Goal: Transaction & Acquisition: Subscribe to service/newsletter

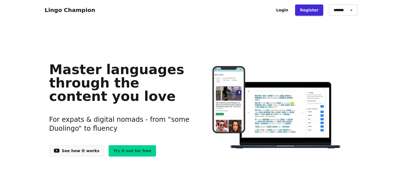
click at [123, 152] on link "Try it out for free" at bounding box center [132, 150] width 47 height 11
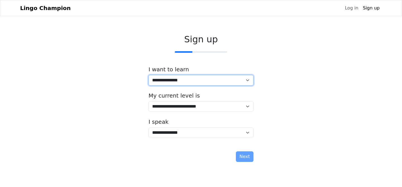
click at [247, 81] on select "**********" at bounding box center [200, 80] width 105 height 11
select select "**"
click at [148, 75] on select "**********" at bounding box center [200, 80] width 105 height 11
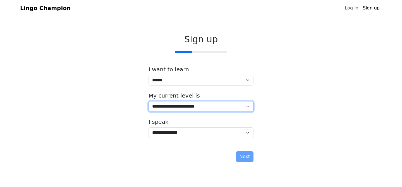
click at [247, 106] on select "**********" at bounding box center [200, 106] width 105 height 11
select select "*"
click at [148, 101] on select "**********" at bounding box center [200, 106] width 105 height 11
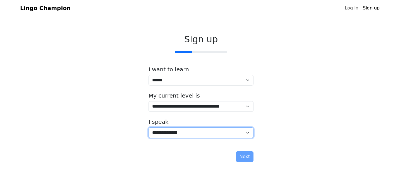
click at [247, 133] on select "**********" at bounding box center [200, 132] width 105 height 11
select select "*****"
click at [148, 127] on select "**********" at bounding box center [200, 132] width 105 height 11
click at [248, 133] on select "**********" at bounding box center [200, 132] width 105 height 11
click at [148, 127] on select "**********" at bounding box center [200, 132] width 105 height 11
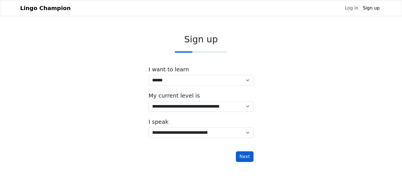
click at [245, 158] on button "Next" at bounding box center [245, 156] width 18 height 11
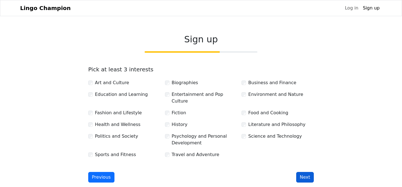
click at [308, 172] on button "Next" at bounding box center [305, 177] width 18 height 11
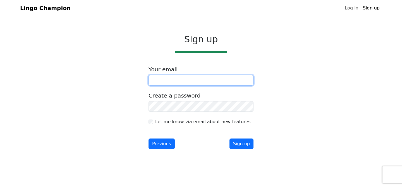
click at [232, 81] on input "email" at bounding box center [200, 80] width 105 height 11
type input "**********"
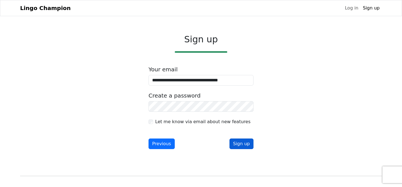
click at [241, 144] on button "Sign up" at bounding box center [241, 144] width 24 height 11
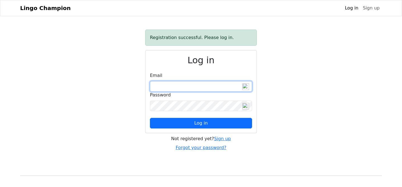
click at [238, 87] on input "email" at bounding box center [201, 86] width 102 height 11
type input "**********"
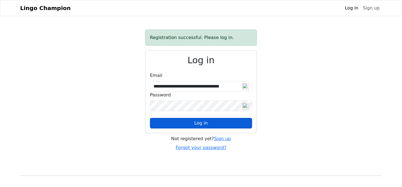
click at [211, 124] on button "Log in" at bounding box center [201, 123] width 102 height 11
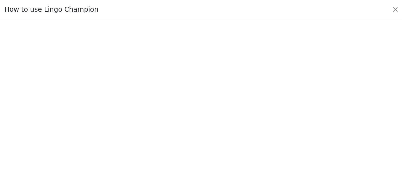
scroll to position [62, 0]
click at [395, 9] on button "Close" at bounding box center [394, 9] width 9 height 9
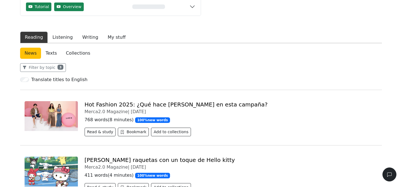
scroll to position [59, 0]
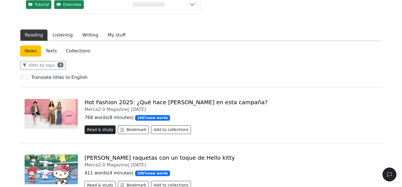
click at [103, 131] on button "Read & study" at bounding box center [100, 130] width 31 height 9
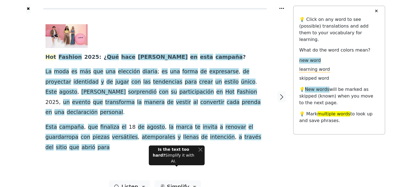
click at [52, 57] on span "Hot" at bounding box center [50, 57] width 11 height 7
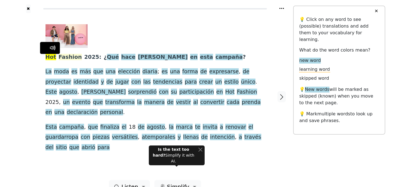
click at [66, 56] on span "Fashion" at bounding box center [70, 57] width 23 height 7
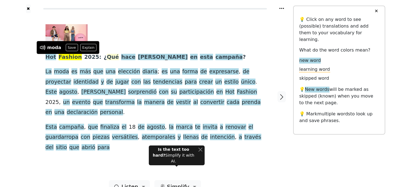
click at [107, 59] on span "Qué" at bounding box center [113, 57] width 12 height 7
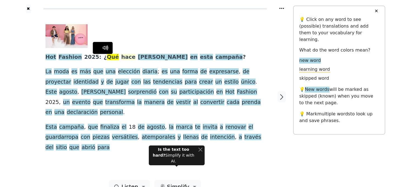
click at [121, 57] on span "hace" at bounding box center [128, 57] width 14 height 7
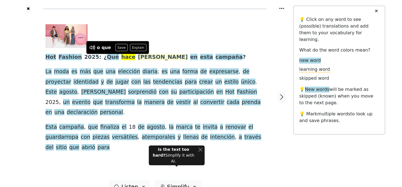
click at [138, 59] on span "[PERSON_NAME]" at bounding box center [163, 57] width 50 height 7
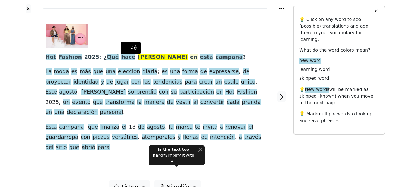
click at [190, 58] on span "en" at bounding box center [194, 57] width 8 height 7
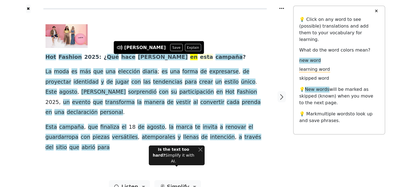
click at [200, 57] on span "esta" at bounding box center [206, 57] width 13 height 7
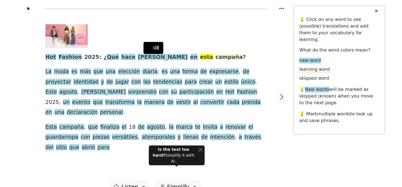
click at [215, 59] on span "campaña" at bounding box center [228, 57] width 27 height 7
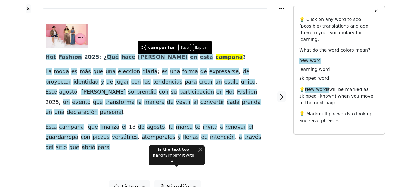
click at [52, 70] on span at bounding box center [53, 71] width 2 height 7
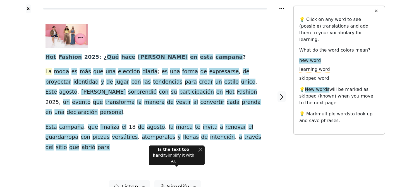
click at [49, 72] on span "La" at bounding box center [48, 71] width 6 height 7
click at [47, 64] on button "Save" at bounding box center [47, 62] width 12 height 7
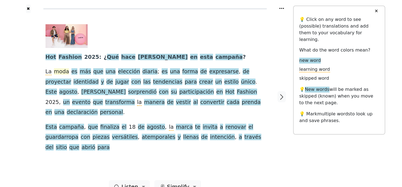
click at [62, 71] on span "moda" at bounding box center [61, 71] width 15 height 7
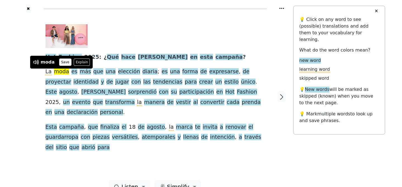
click at [61, 62] on button "Save" at bounding box center [65, 62] width 12 height 7
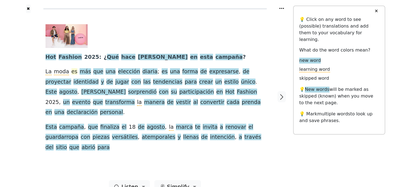
click at [71, 72] on span "es" at bounding box center [74, 71] width 6 height 7
click at [71, 64] on button "Save" at bounding box center [70, 62] width 12 height 7
click at [79, 71] on span "más" at bounding box center [84, 71] width 11 height 7
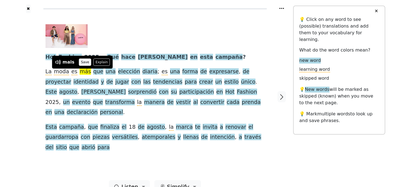
click at [84, 62] on button "Save" at bounding box center [85, 62] width 12 height 7
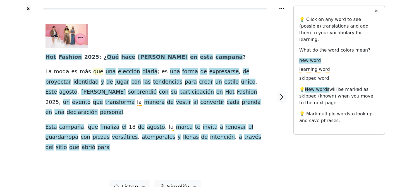
click at [93, 71] on span "que" at bounding box center [98, 71] width 10 height 7
click at [88, 62] on div at bounding box center [88, 62] width 7 height 7
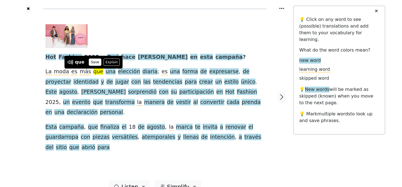
click at [94, 62] on button "Save" at bounding box center [95, 62] width 12 height 7
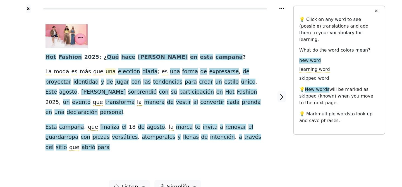
click at [105, 71] on span "una" at bounding box center [110, 71] width 10 height 7
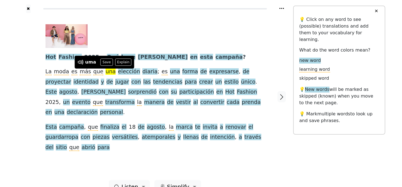
click at [98, 62] on div "uma Save Explain" at bounding box center [104, 62] width 54 height 7
click at [103, 62] on button "Save" at bounding box center [106, 62] width 12 height 7
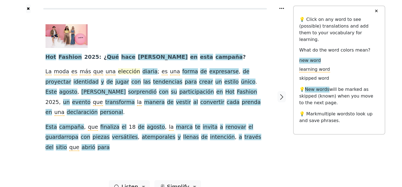
click at [118, 72] on span "elección" at bounding box center [129, 71] width 22 height 7
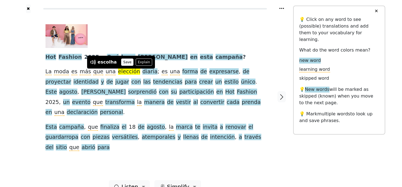
click at [124, 61] on button "Save" at bounding box center [127, 62] width 12 height 7
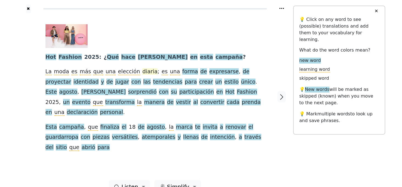
click at [142, 71] on span "diaria" at bounding box center [149, 71] width 15 height 7
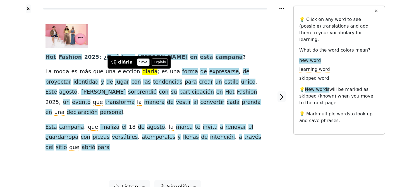
click at [138, 62] on button "Save" at bounding box center [143, 62] width 12 height 7
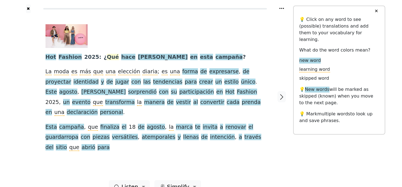
click at [107, 58] on span "Qué" at bounding box center [113, 57] width 12 height 7
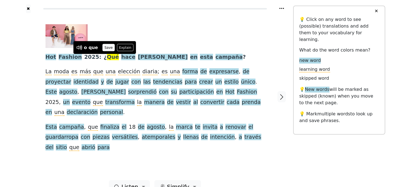
click at [105, 48] on button "Save" at bounding box center [108, 47] width 12 height 7
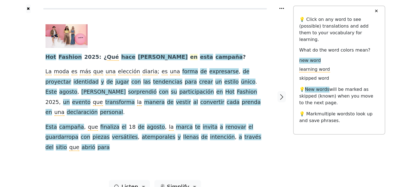
click at [190, 57] on span "en" at bounding box center [194, 57] width 8 height 7
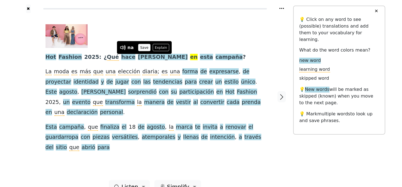
click at [144, 47] on button "Save" at bounding box center [144, 47] width 12 height 7
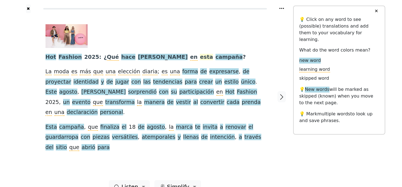
click at [200, 55] on span "esta" at bounding box center [206, 57] width 13 height 7
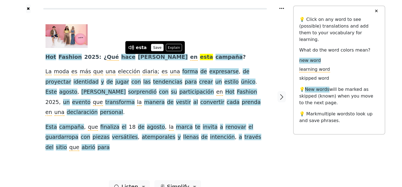
click at [154, 47] on button "Save" at bounding box center [157, 47] width 12 height 7
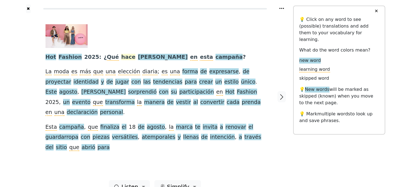
click at [121, 57] on span "hace" at bounding box center [128, 57] width 14 height 7
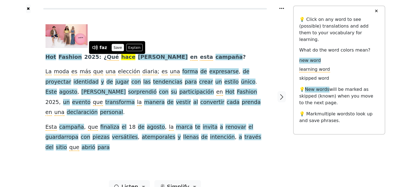
click at [117, 47] on button "Save" at bounding box center [118, 47] width 12 height 7
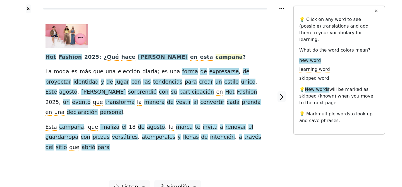
click at [215, 57] on span "campaña" at bounding box center [228, 57] width 27 height 7
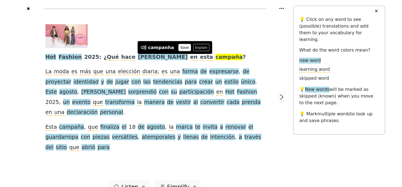
click at [179, 49] on button "Save" at bounding box center [184, 47] width 12 height 7
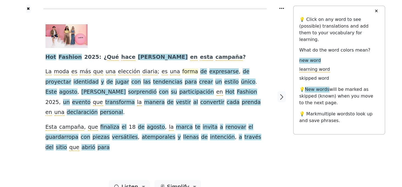
click at [182, 71] on span "forma" at bounding box center [190, 71] width 16 height 7
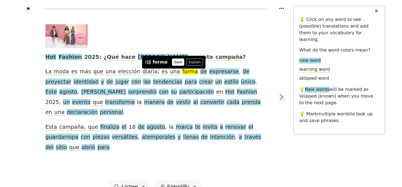
click at [176, 61] on button "Save" at bounding box center [178, 62] width 12 height 7
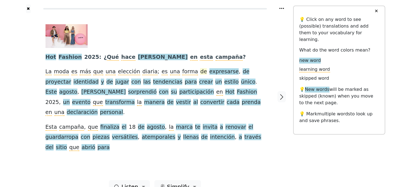
click at [200, 71] on span "de" at bounding box center [203, 71] width 7 height 7
click at [182, 62] on button "Save" at bounding box center [185, 62] width 12 height 7
click at [209, 71] on span "expresarse" at bounding box center [224, 71] width 30 height 7
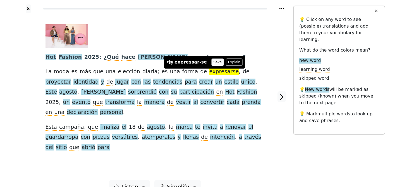
click at [212, 62] on button "Save" at bounding box center [217, 62] width 12 height 7
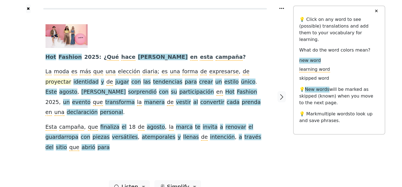
click at [71, 79] on span "proyectar" at bounding box center [58, 82] width 26 height 7
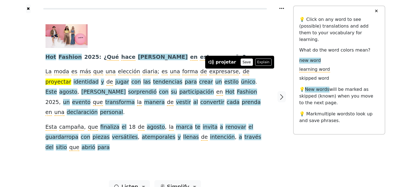
click at [242, 62] on button "Save" at bounding box center [246, 62] width 12 height 7
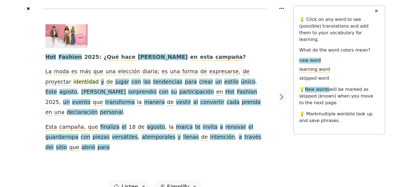
click at [73, 84] on span "identidad" at bounding box center [85, 82] width 25 height 7
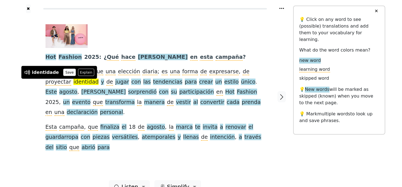
click at [67, 73] on button "Save" at bounding box center [69, 72] width 12 height 7
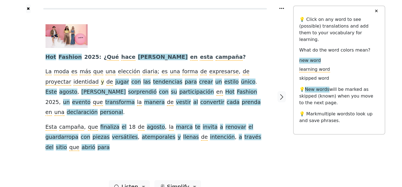
click at [101, 83] on span "y" at bounding box center [102, 82] width 3 height 7
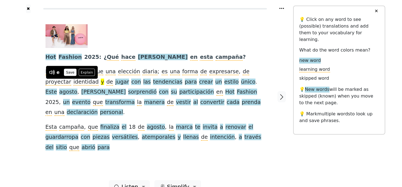
click at [72, 72] on button "Save" at bounding box center [70, 72] width 12 height 7
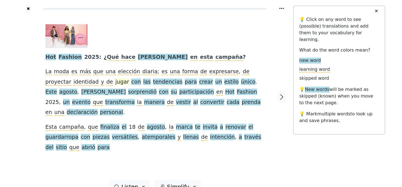
click at [115, 82] on span "jugar" at bounding box center [122, 82] width 14 height 7
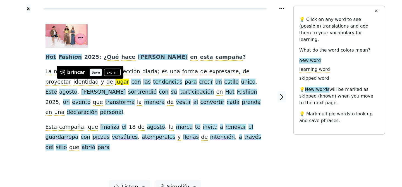
click at [92, 73] on button "Save" at bounding box center [96, 72] width 12 height 7
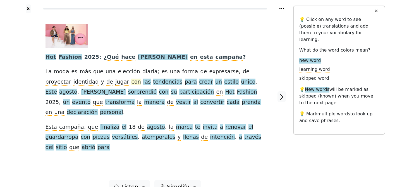
click at [131, 82] on span "con" at bounding box center [135, 82] width 9 height 7
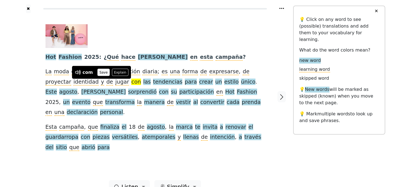
click at [102, 72] on button "Save" at bounding box center [103, 72] width 12 height 7
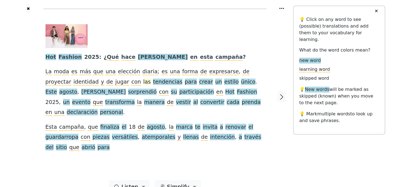
click at [143, 83] on span "las" at bounding box center [147, 82] width 8 height 7
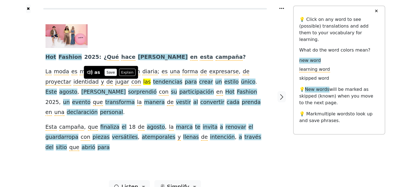
click at [112, 72] on button "Save" at bounding box center [110, 72] width 12 height 7
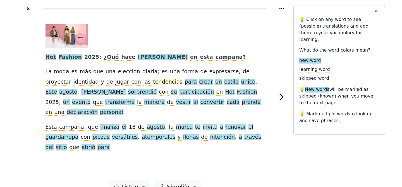
click at [153, 81] on span "tendencias" at bounding box center [167, 82] width 29 height 7
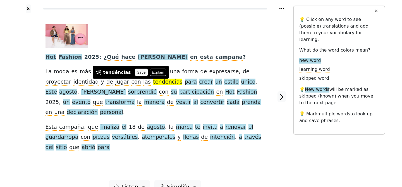
click at [138, 71] on button "Save" at bounding box center [141, 72] width 12 height 7
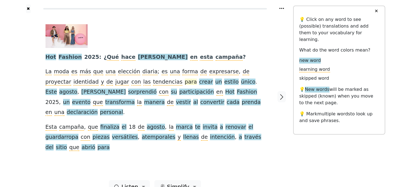
click at [185, 82] on span "para" at bounding box center [191, 82] width 12 height 7
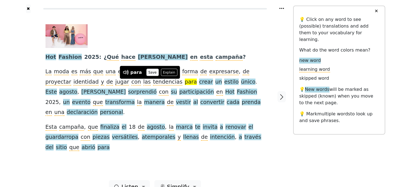
click at [148, 73] on button "Save" at bounding box center [152, 72] width 12 height 7
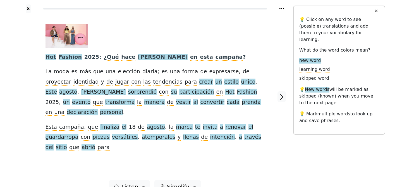
click at [199, 83] on span "crear" at bounding box center [206, 82] width 14 height 7
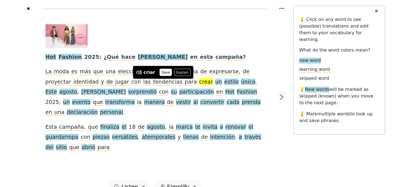
click at [165, 72] on button "Save" at bounding box center [166, 72] width 12 height 7
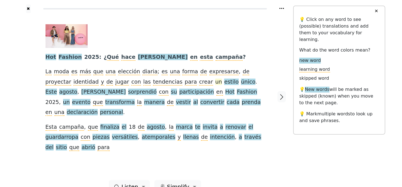
click at [215, 83] on span "un" at bounding box center [218, 82] width 7 height 7
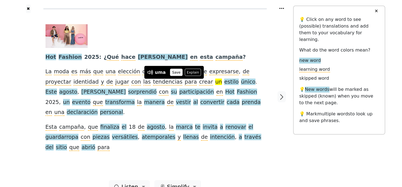
click at [175, 70] on button "Save" at bounding box center [176, 72] width 12 height 7
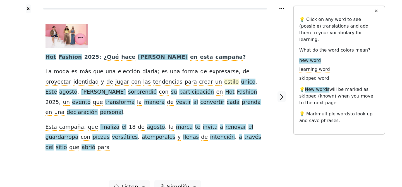
click at [224, 81] on span "estilo" at bounding box center [231, 82] width 15 height 7
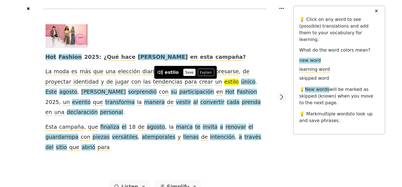
click at [185, 72] on button "Save" at bounding box center [189, 72] width 12 height 7
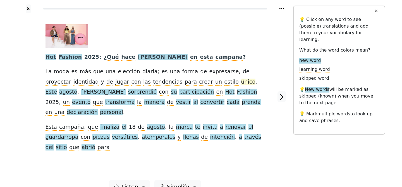
click at [241, 81] on span "único" at bounding box center [248, 82] width 15 height 7
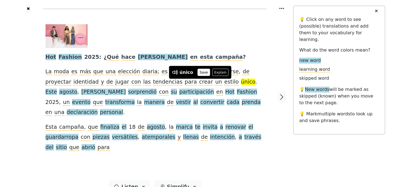
click at [200, 74] on button "Save" at bounding box center [203, 72] width 12 height 7
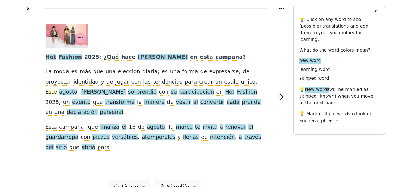
click at [57, 89] on span "Este" at bounding box center [50, 92] width 11 height 7
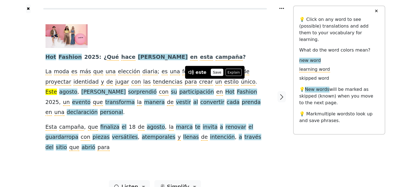
click at [216, 71] on button "Save" at bounding box center [217, 72] width 12 height 7
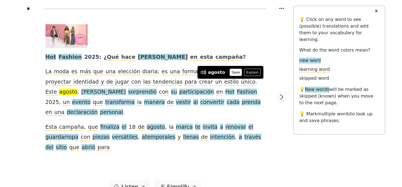
click at [230, 73] on button "Save" at bounding box center [236, 72] width 12 height 7
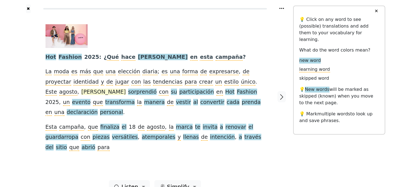
click at [126, 89] on span "[PERSON_NAME]" at bounding box center [103, 92] width 44 height 7
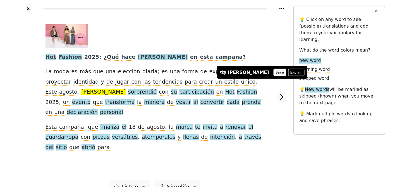
click at [273, 73] on button "Save" at bounding box center [279, 72] width 12 height 7
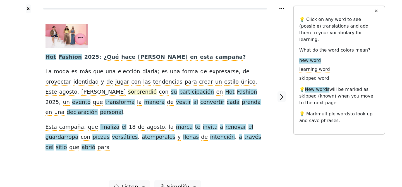
click at [128, 93] on span "sorprendió" at bounding box center [142, 92] width 29 height 7
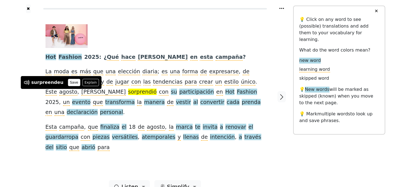
click at [71, 82] on button "Save" at bounding box center [74, 82] width 12 height 7
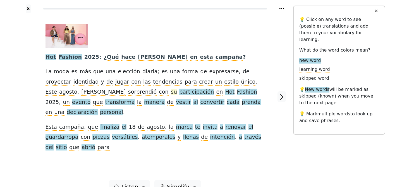
click at [171, 92] on span "su" at bounding box center [174, 92] width 6 height 7
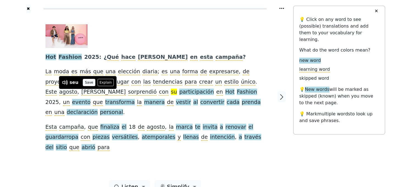
click at [87, 84] on button "Save" at bounding box center [89, 82] width 12 height 7
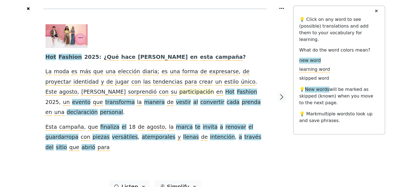
click at [179, 91] on span "participación" at bounding box center [196, 92] width 35 height 7
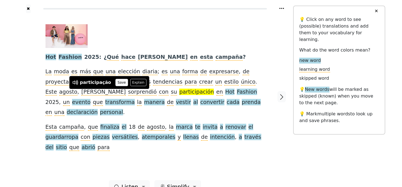
click at [117, 82] on button "Save" at bounding box center [121, 82] width 12 height 7
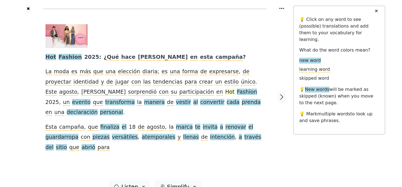
click at [225, 91] on span "Hot" at bounding box center [229, 92] width 9 height 7
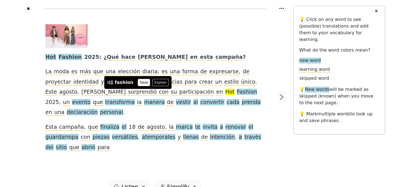
click at [139, 82] on button "Save" at bounding box center [144, 82] width 12 height 7
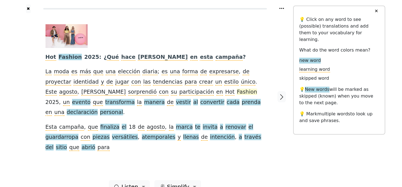
click at [237, 91] on span "Fashion" at bounding box center [247, 92] width 20 height 7
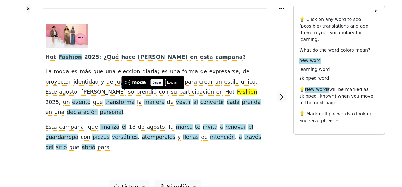
click at [151, 83] on button "Save" at bounding box center [156, 82] width 12 height 7
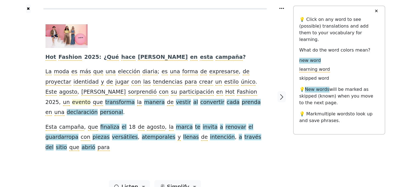
click at [90, 99] on span "evento" at bounding box center [81, 102] width 18 height 7
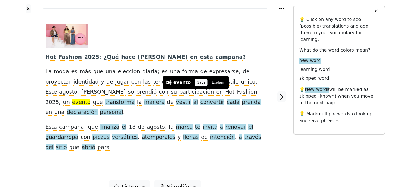
click at [196, 82] on button "Save" at bounding box center [201, 82] width 12 height 7
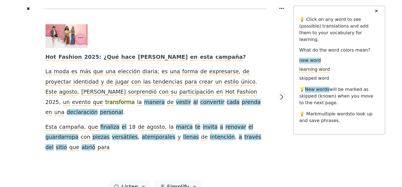
click at [135, 99] on span "transforma" at bounding box center [120, 102] width 30 height 7
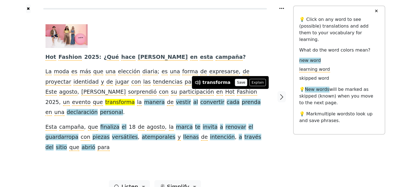
click at [237, 83] on button "Save" at bounding box center [241, 82] width 12 height 7
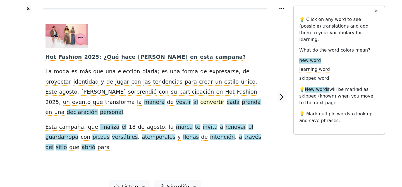
click at [200, 102] on span "convertir" at bounding box center [212, 102] width 24 height 7
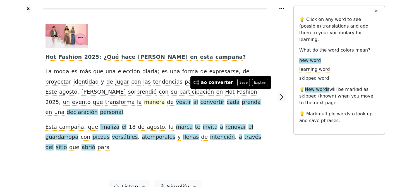
click at [144, 102] on span "manera" at bounding box center [154, 102] width 21 height 7
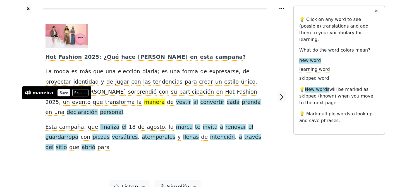
click at [62, 93] on button "Save" at bounding box center [63, 92] width 12 height 7
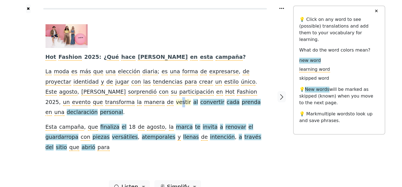
click at [176, 103] on span "vestir" at bounding box center [183, 102] width 15 height 7
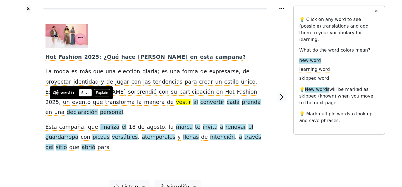
click at [83, 92] on button "Save" at bounding box center [85, 92] width 12 height 7
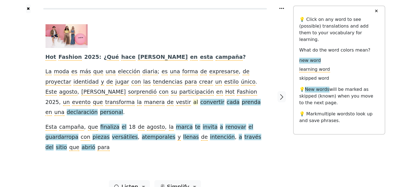
click at [193, 102] on span "al" at bounding box center [195, 102] width 5 height 7
click at [97, 92] on button "Explain" at bounding box center [99, 92] width 16 height 7
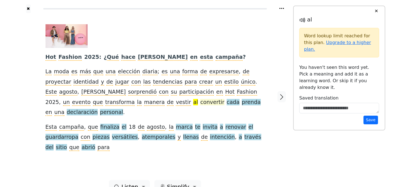
click at [200, 102] on span "convertir" at bounding box center [212, 102] width 24 height 7
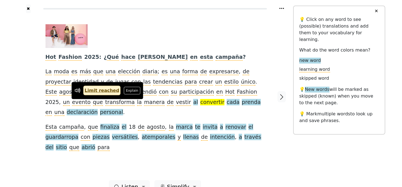
click at [103, 91] on link "Limit reached" at bounding box center [101, 90] width 37 height 9
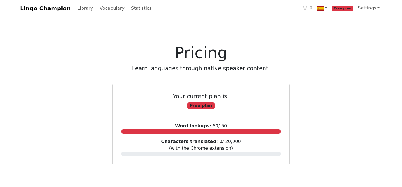
click at [345, 9] on span "Free plan" at bounding box center [342, 9] width 22 height 6
click at [375, 7] on link "Settings" at bounding box center [368, 8] width 26 height 11
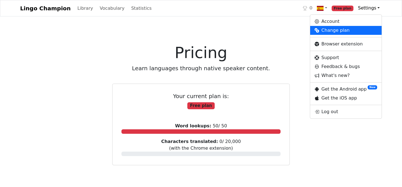
click at [342, 31] on link "Change plan" at bounding box center [345, 30] width 71 height 9
